Goal: Information Seeking & Learning: Learn about a topic

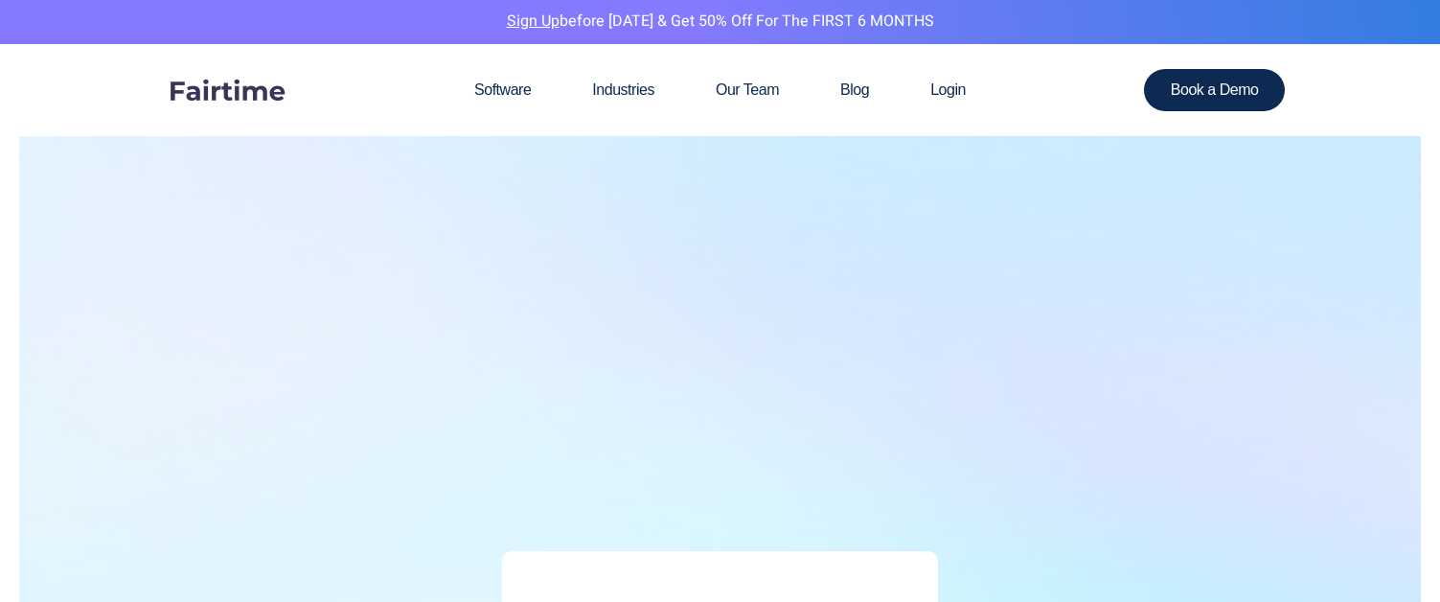
scroll to position [807, 0]
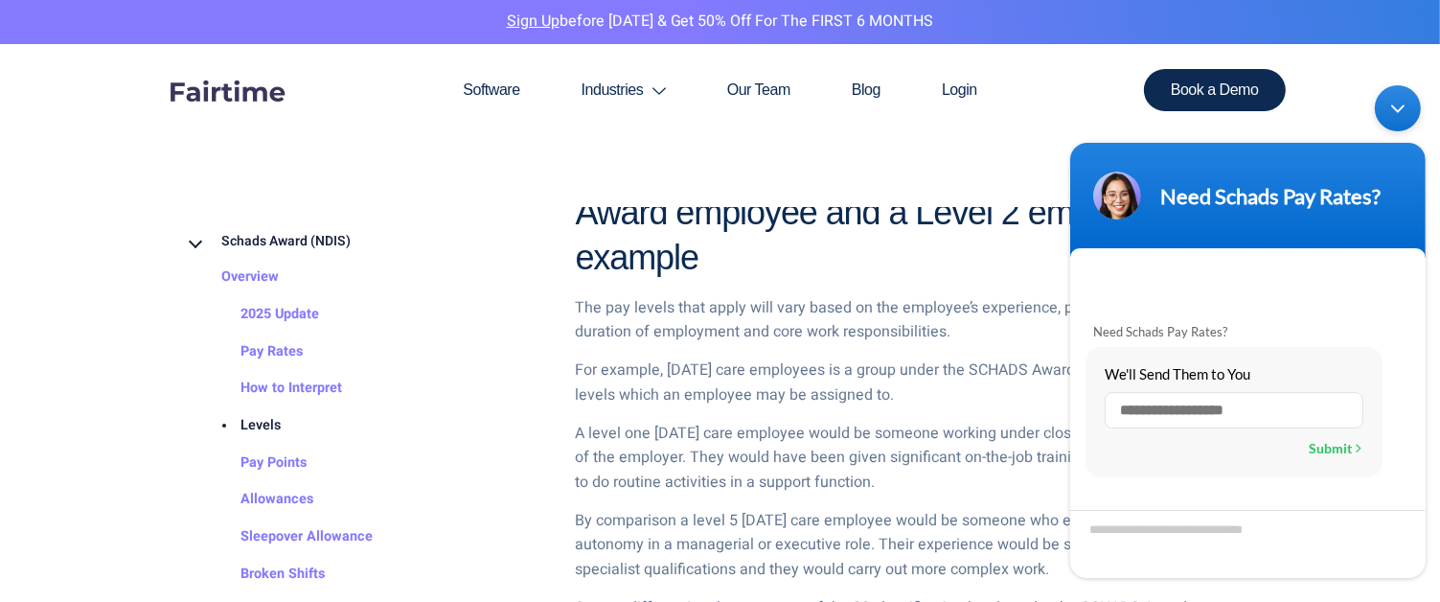
scroll to position [1472, 0]
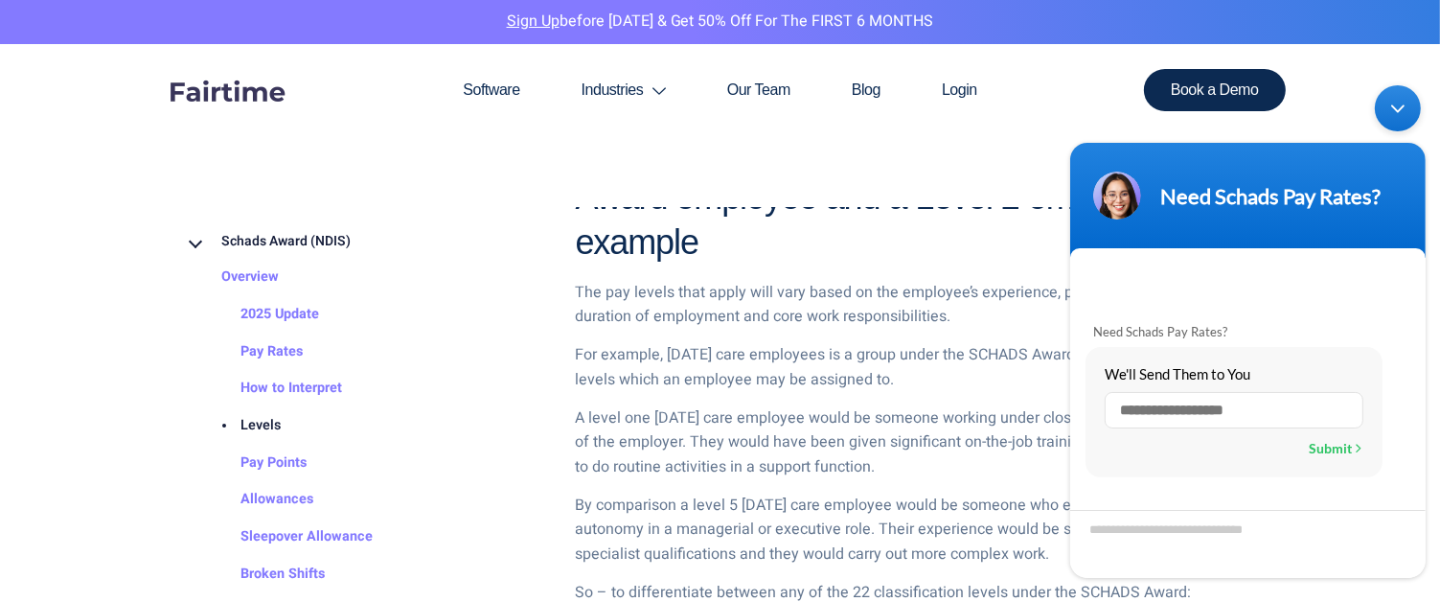
click at [1411, 138] on body "Need Schads Pay Rates? Need Schads Pay Rates? We'll Send Them to You Enter a va…" at bounding box center [1247, 332] width 375 height 512
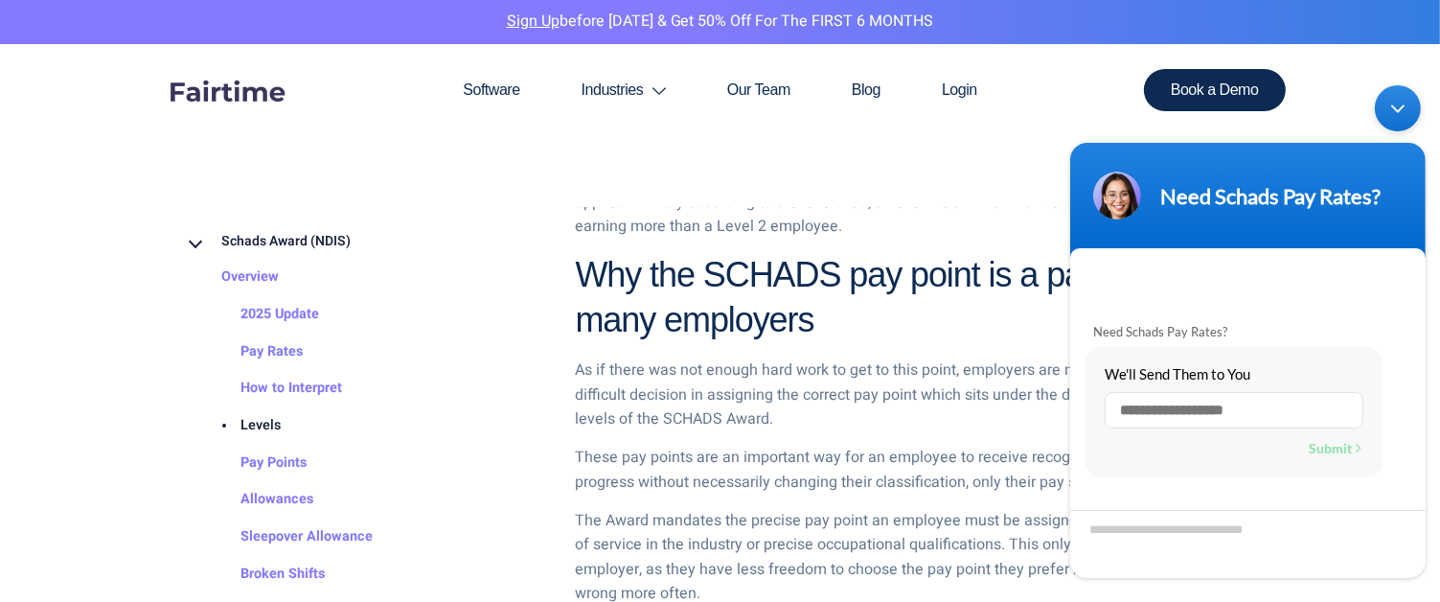
scroll to position [2092, 0]
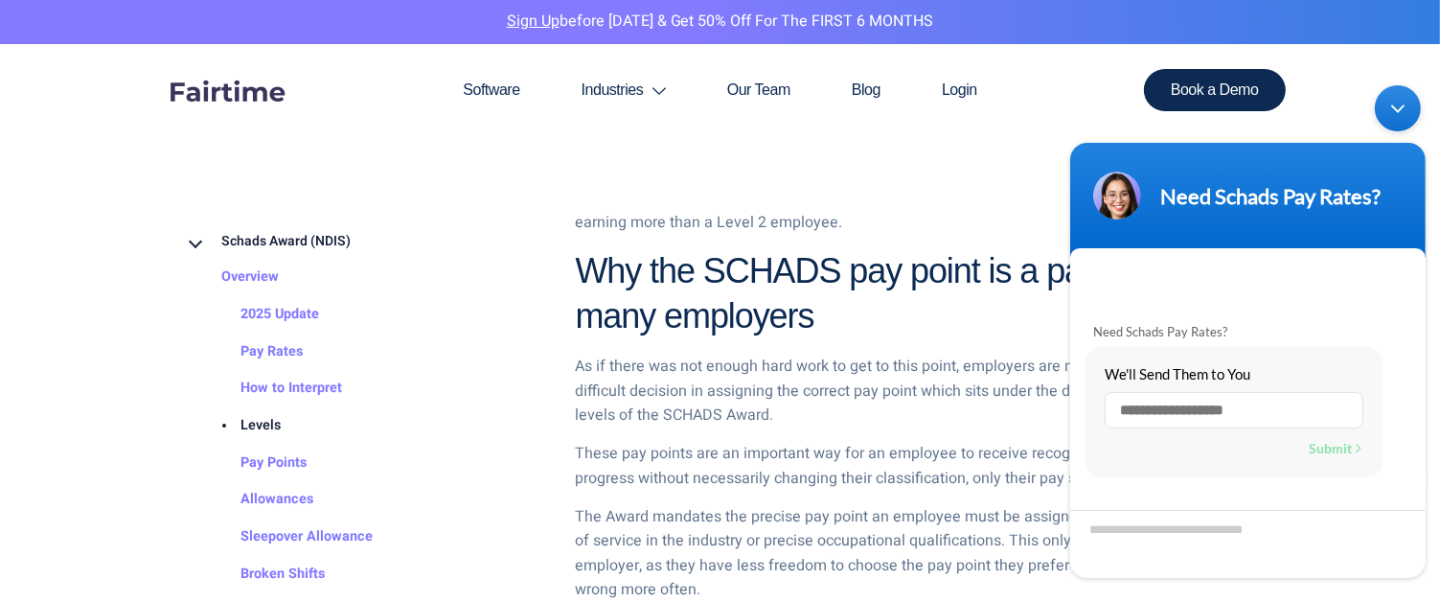
click at [1395, 125] on div "Minimize live chat window" at bounding box center [1397, 108] width 46 height 46
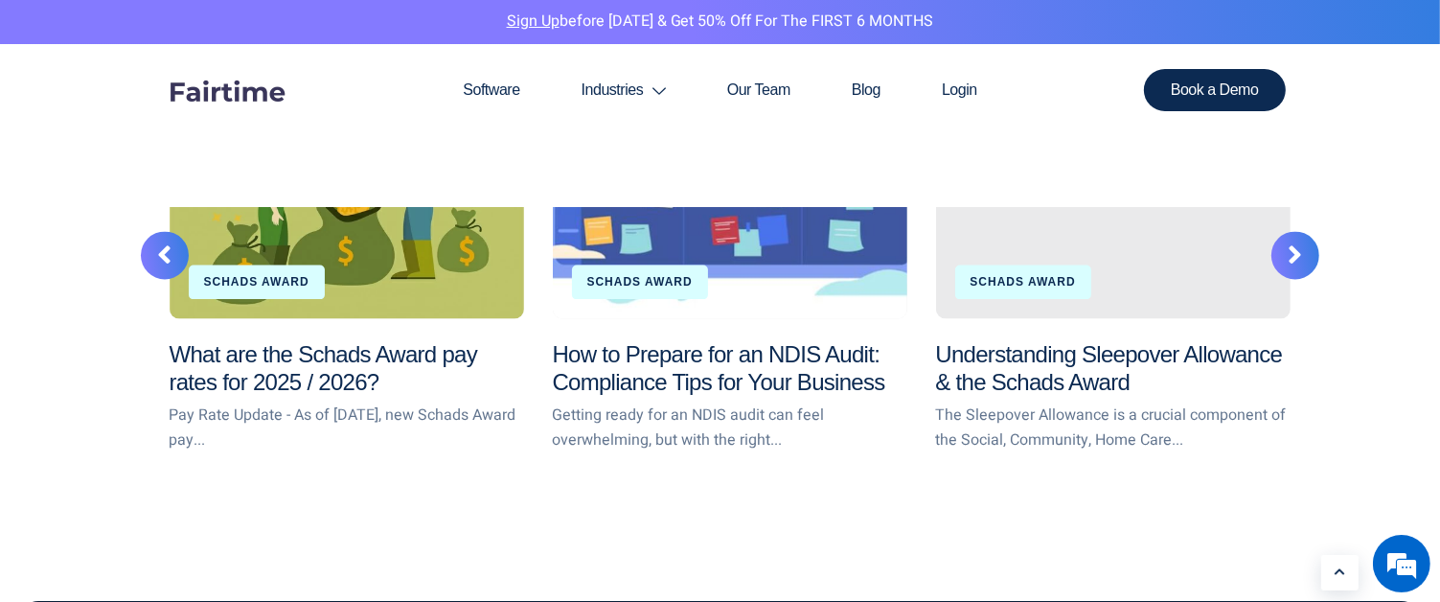
scroll to position [3909, 0]
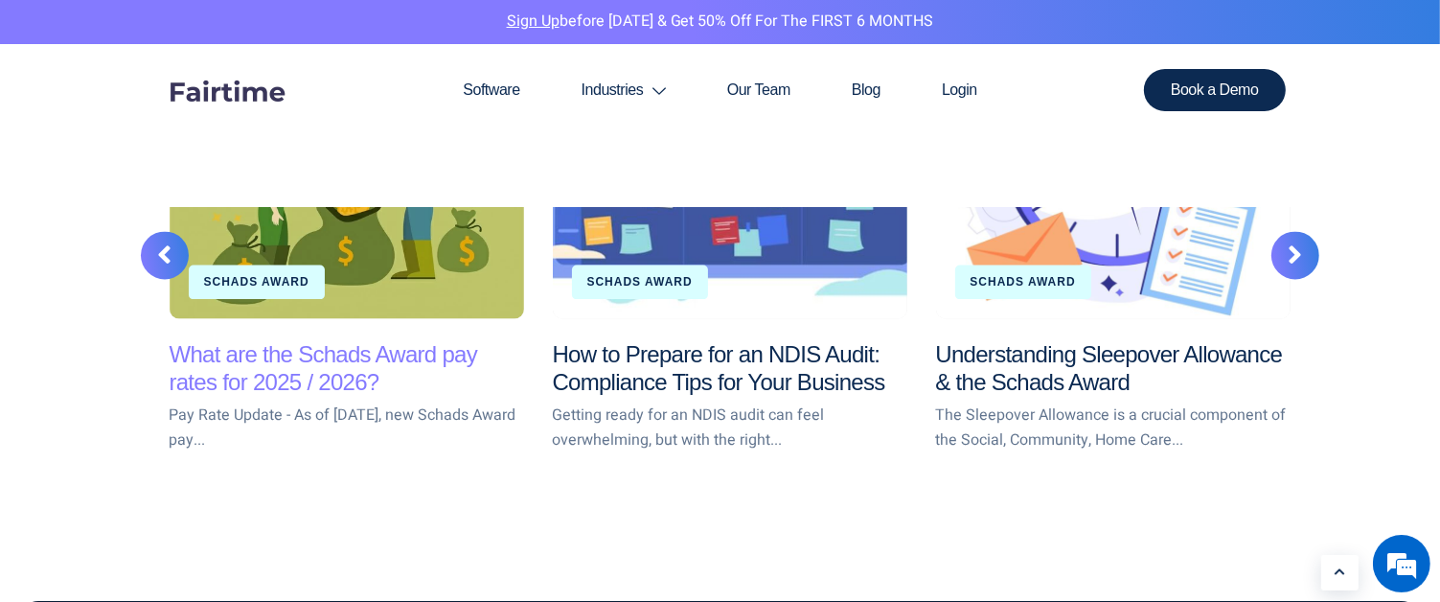
click at [291, 367] on link "What are the Schads Award pay rates for 2025 / 2026?" at bounding box center [324, 368] width 308 height 54
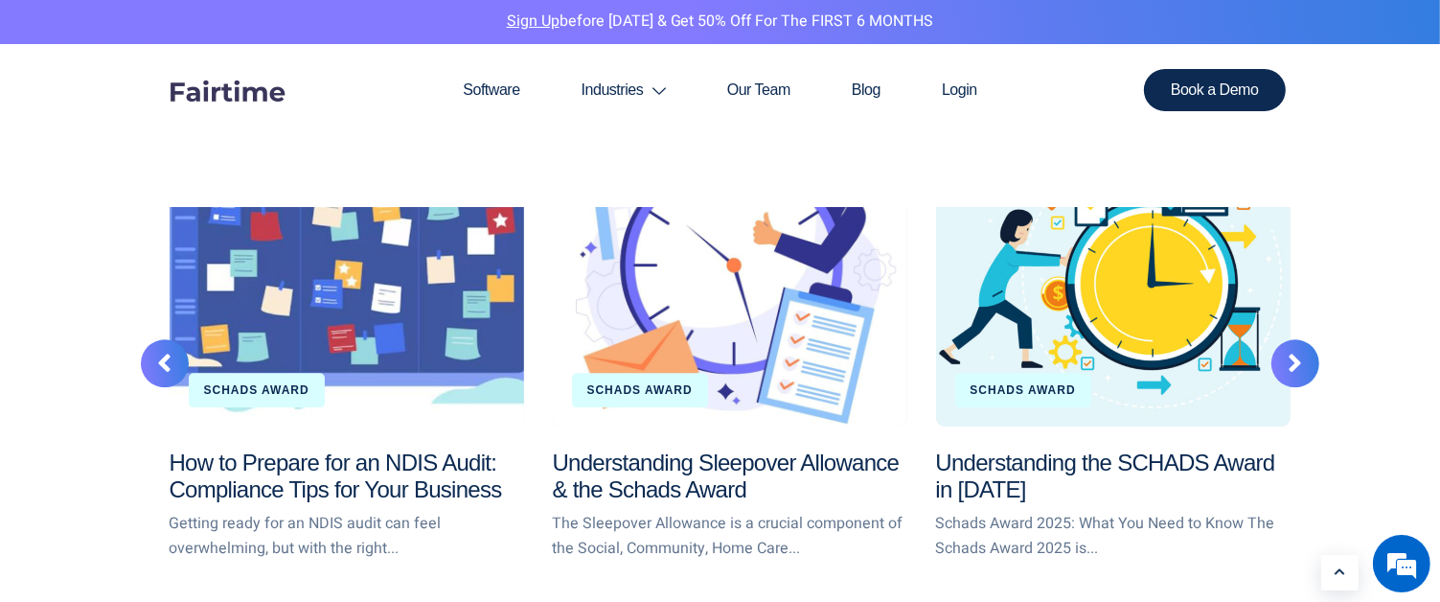
scroll to position [5248, 0]
